Goal: Information Seeking & Learning: Learn about a topic

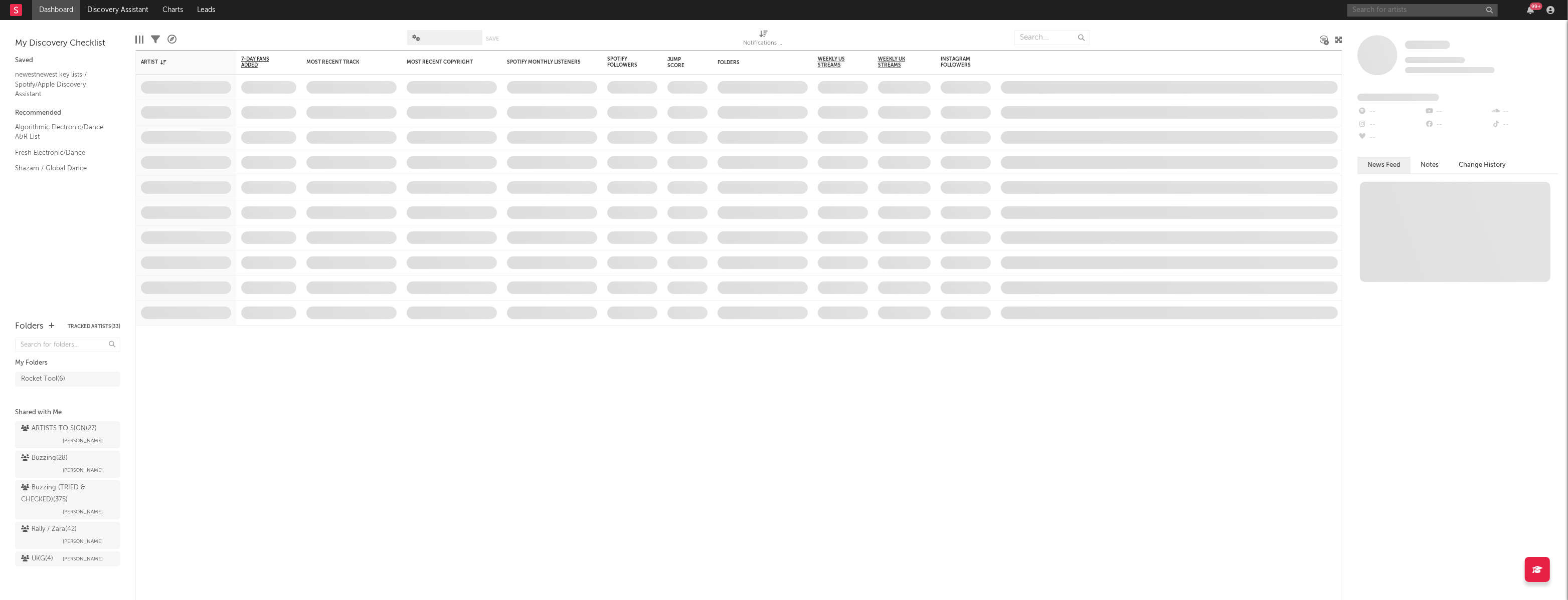
click at [1376, 9] on input "text" at bounding box center [1423, 10] width 151 height 13
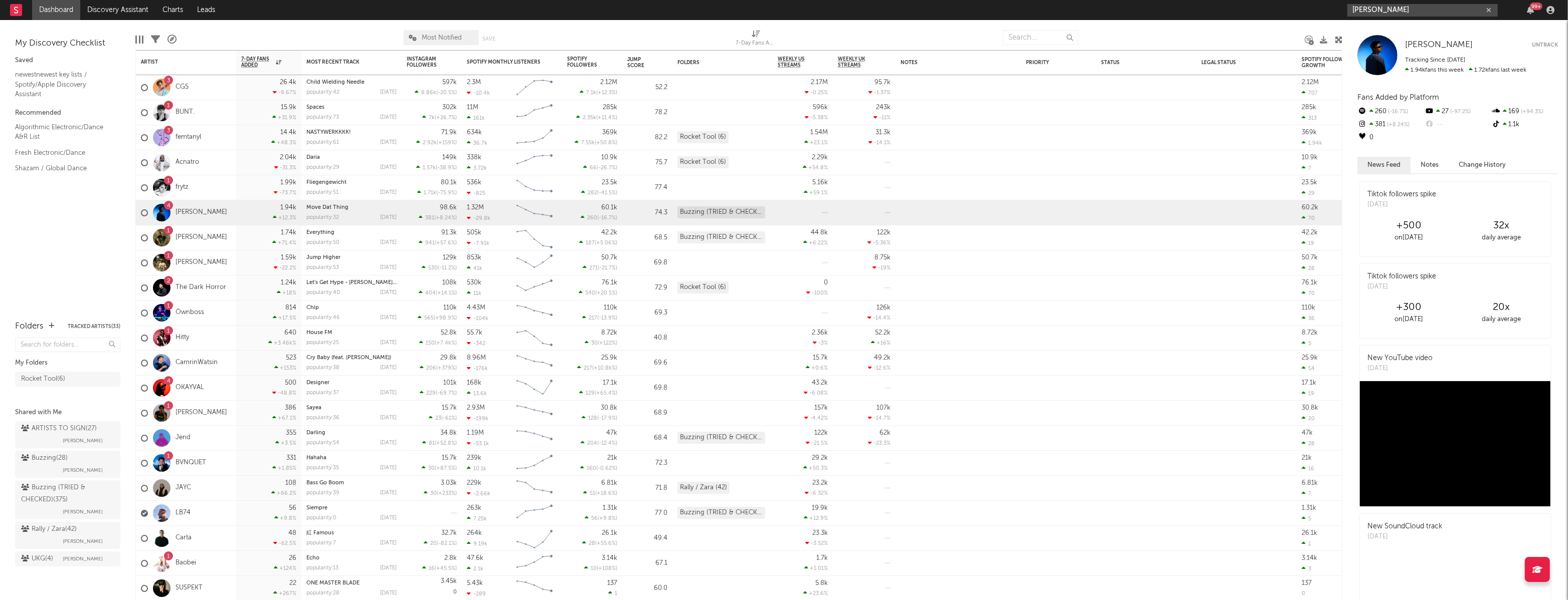
click at [1376, 12] on input "[PERSON_NAME]" at bounding box center [1423, 10] width 151 height 13
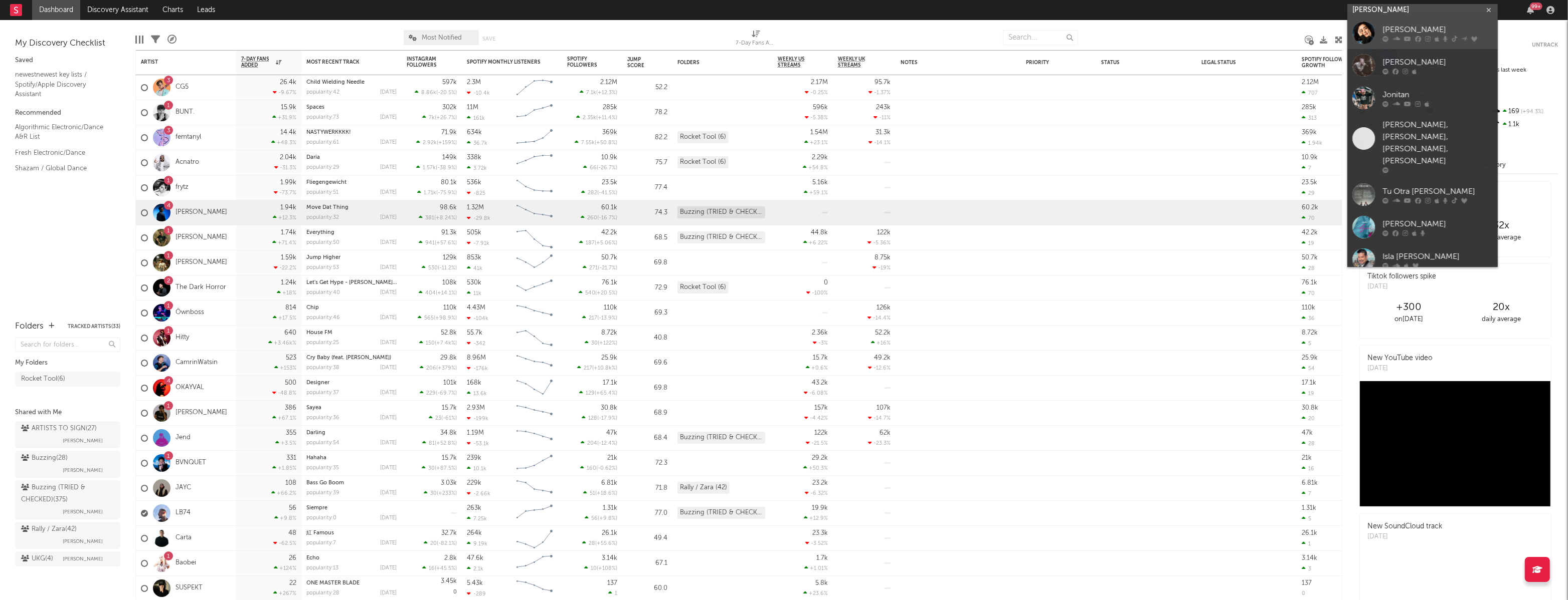
type input "[PERSON_NAME]"
click at [1415, 30] on div "[PERSON_NAME]" at bounding box center [1437, 30] width 110 height 12
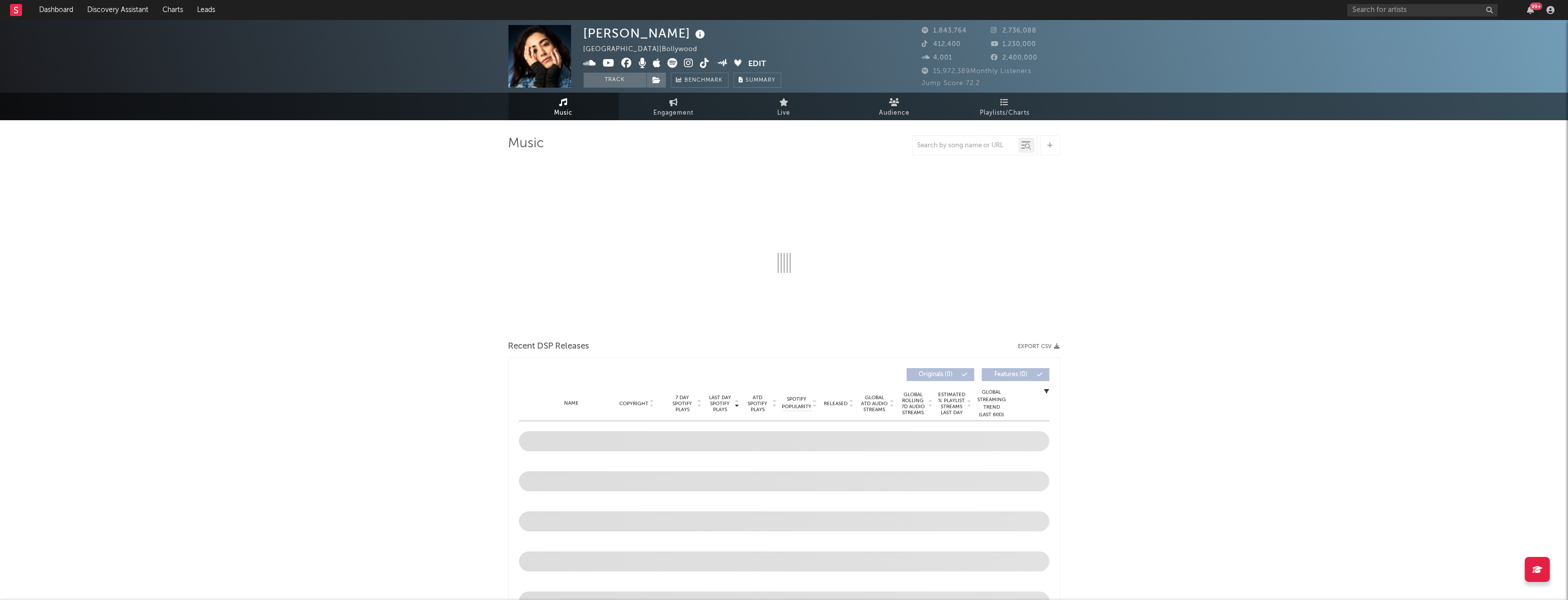
select select "6m"
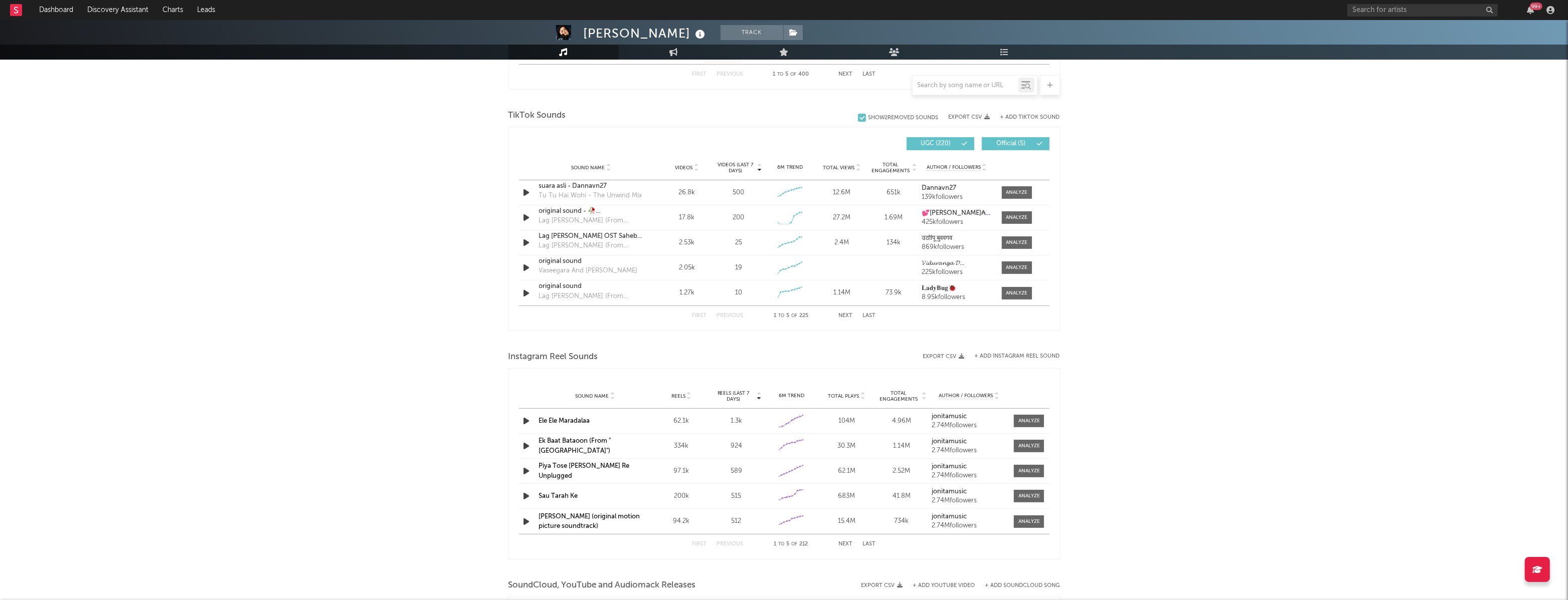
scroll to position [637, 0]
click at [988, 83] on input "text" at bounding box center [965, 85] width 106 height 8
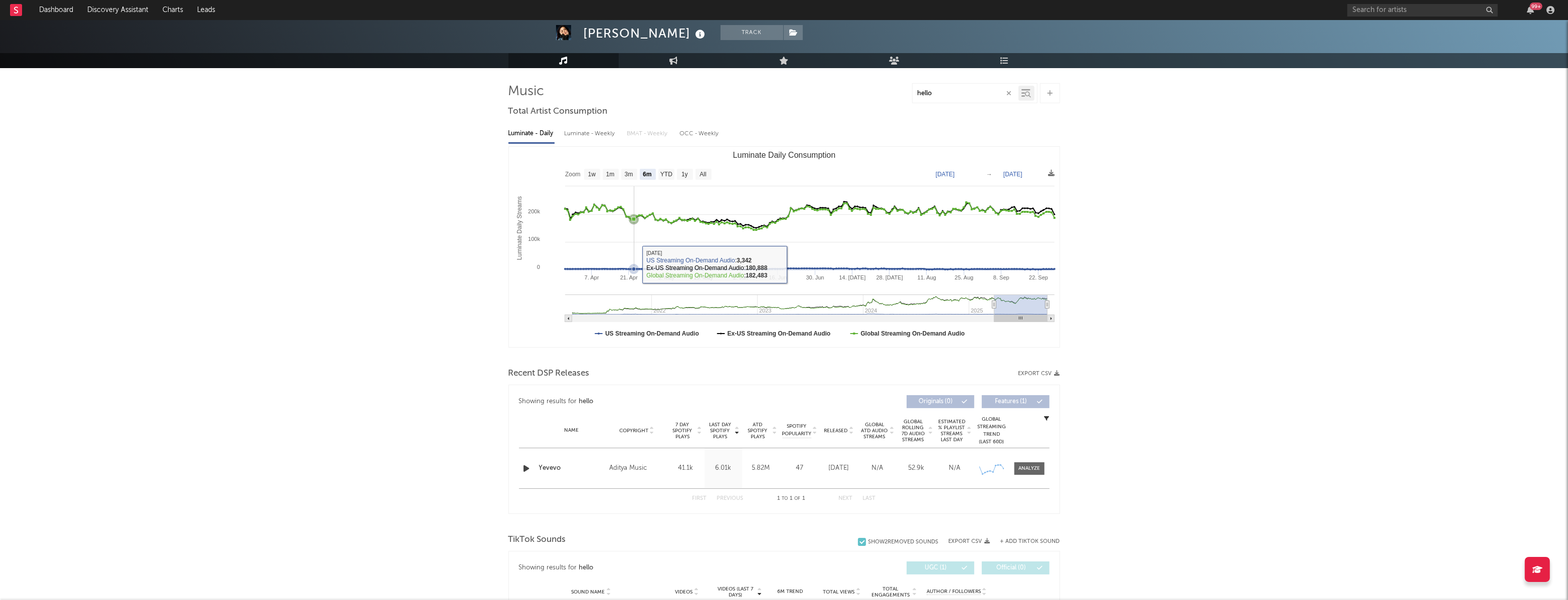
scroll to position [0, 0]
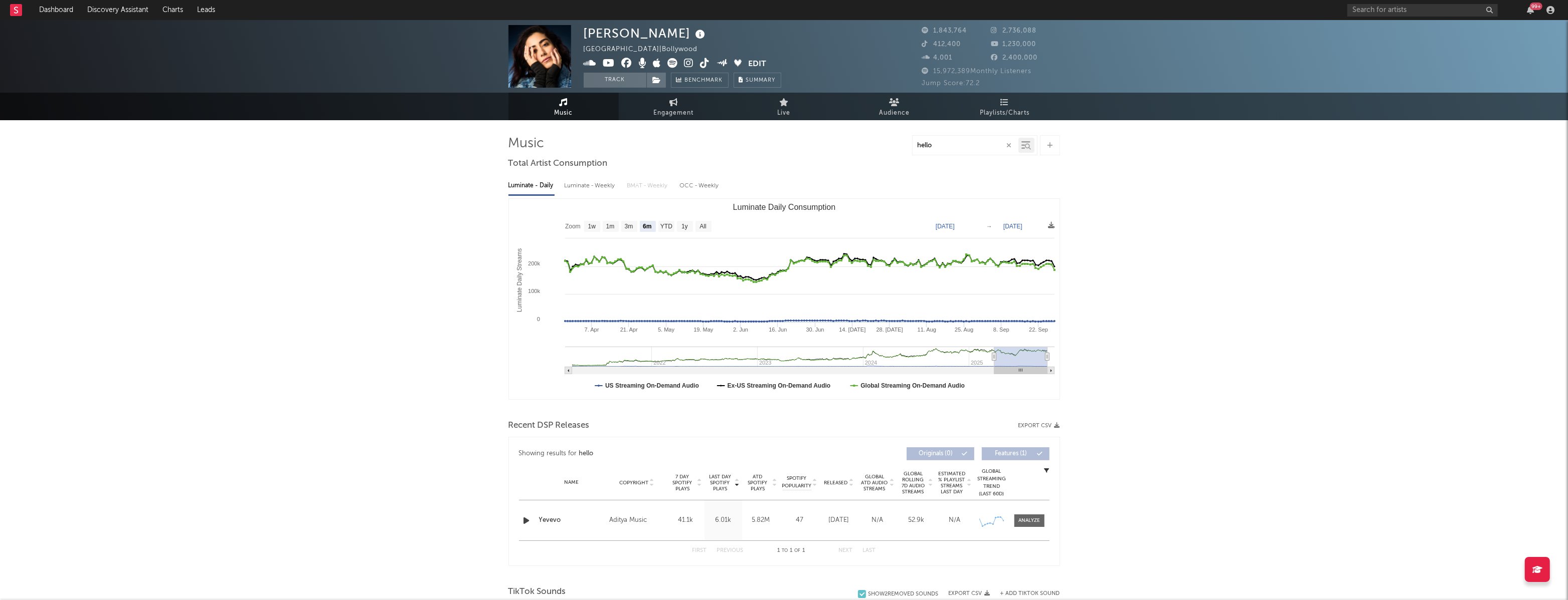
type input "hello"
